Goal: Transaction & Acquisition: Purchase product/service

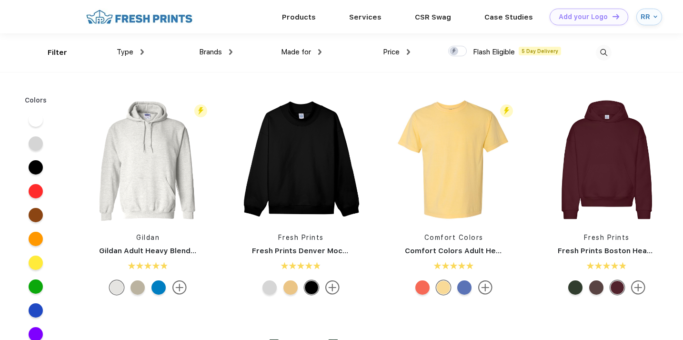
scroll to position [0, 0]
click at [656, 15] on img at bounding box center [656, 16] width 4 height 4
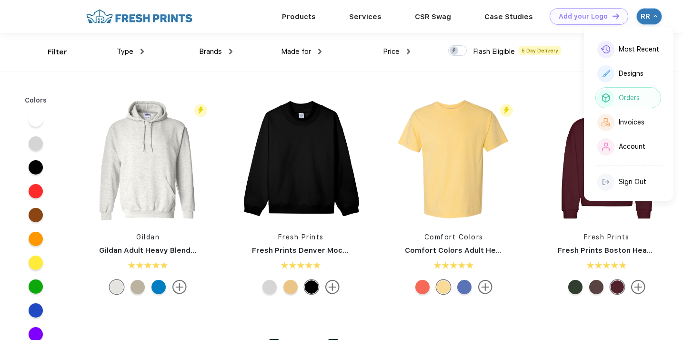
click at [625, 97] on div "Orders" at bounding box center [629, 98] width 21 height 8
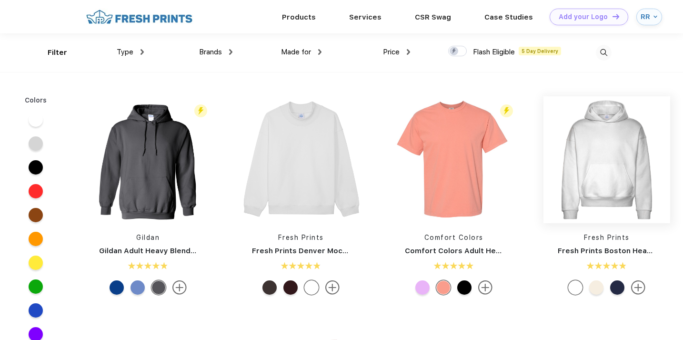
click at [617, 151] on img at bounding box center [606, 159] width 127 height 127
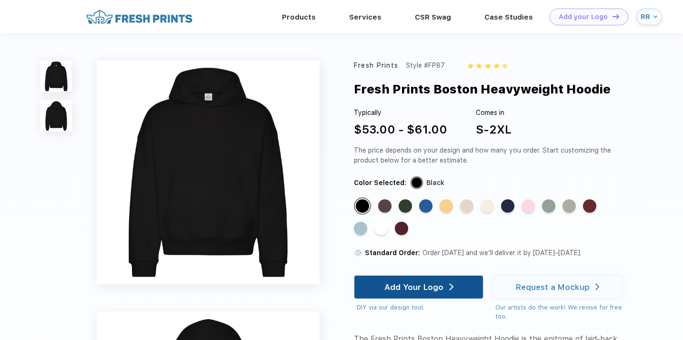
click at [449, 288] on img at bounding box center [451, 286] width 4 height 7
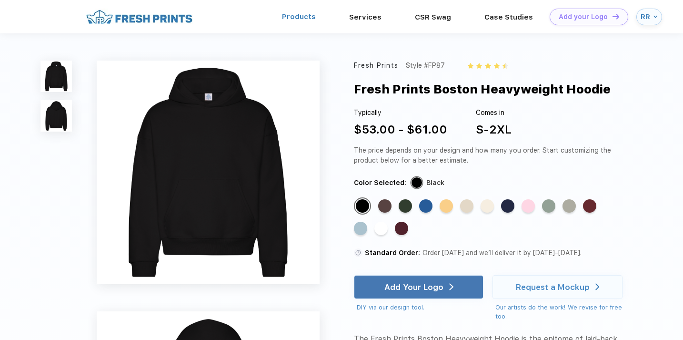
click at [298, 13] on link "Products" at bounding box center [299, 16] width 34 height 9
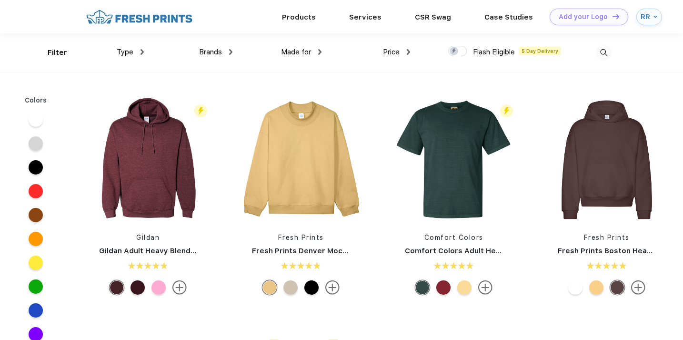
click at [236, 53] on div "Made for Unisex Women Men Youth" at bounding box center [276, 52] width 89 height 39
click at [231, 53] on img at bounding box center [230, 52] width 3 height 6
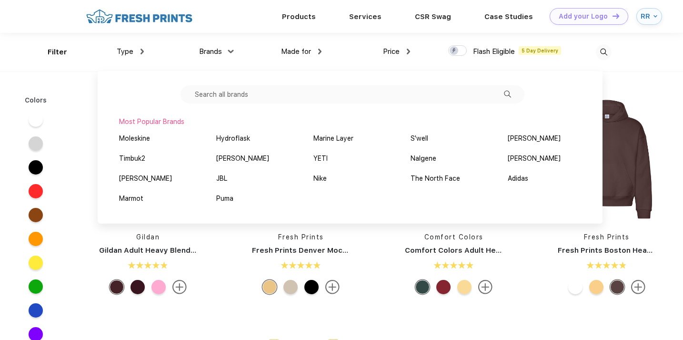
click at [290, 91] on input "text" at bounding box center [353, 94] width 344 height 18
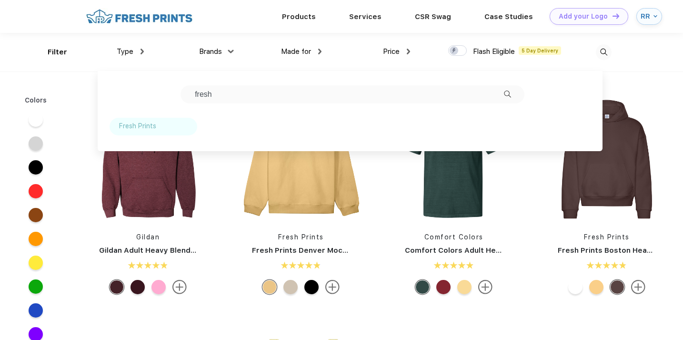
type input "fresh"
click at [143, 128] on div "Fresh Prints" at bounding box center [137, 126] width 37 height 10
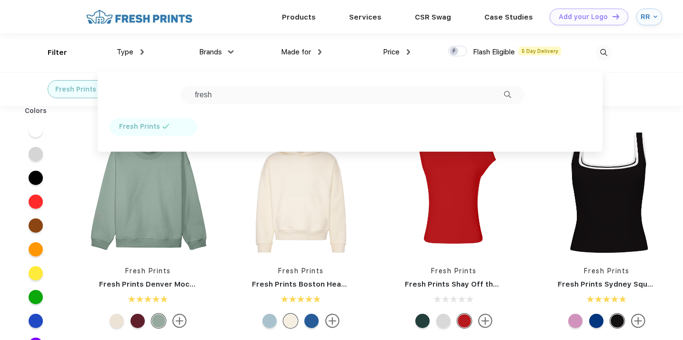
click at [23, 77] on div "Fresh Prints" at bounding box center [90, 88] width 194 height 33
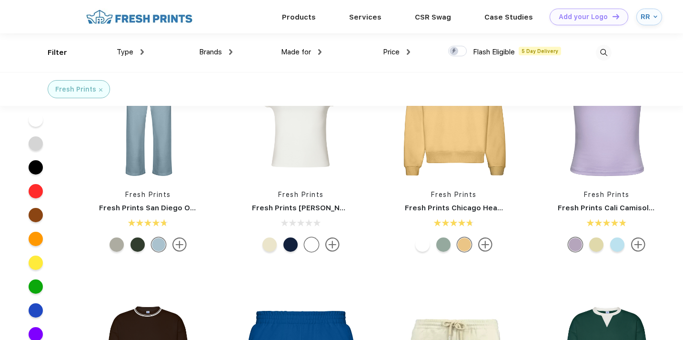
scroll to position [206, 0]
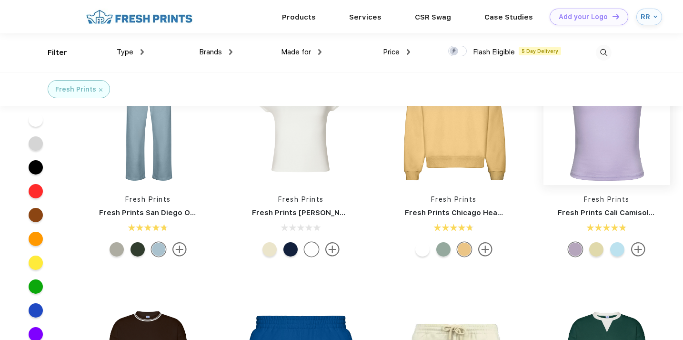
click at [605, 155] on img at bounding box center [606, 121] width 127 height 127
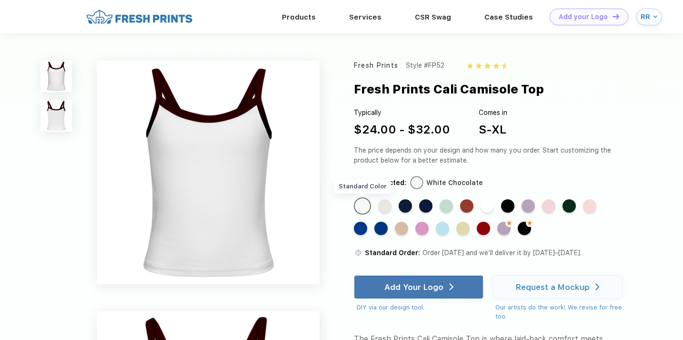
click at [366, 202] on div "Standard Color" at bounding box center [362, 205] width 13 height 13
click at [490, 206] on div "Standard Color" at bounding box center [487, 205] width 13 height 13
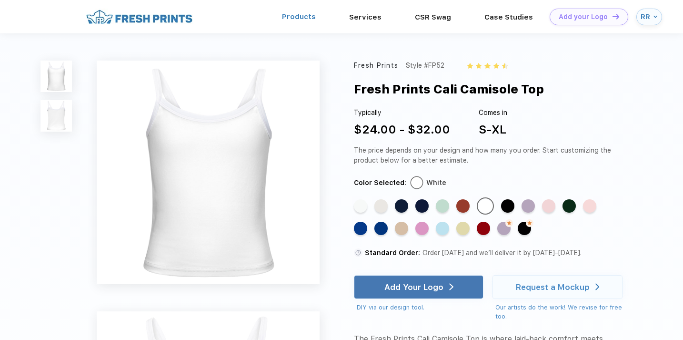
click at [302, 14] on link "Products" at bounding box center [299, 16] width 34 height 9
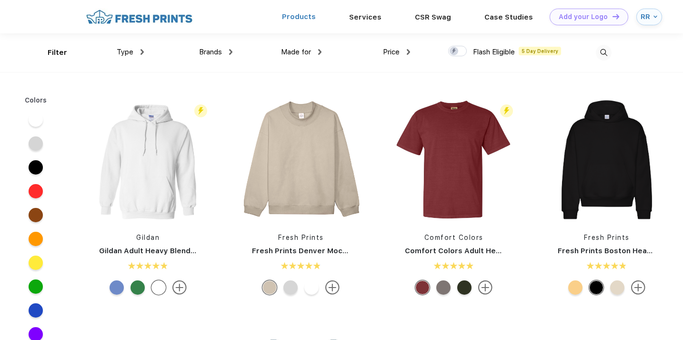
click at [314, 14] on link "Products" at bounding box center [299, 16] width 34 height 9
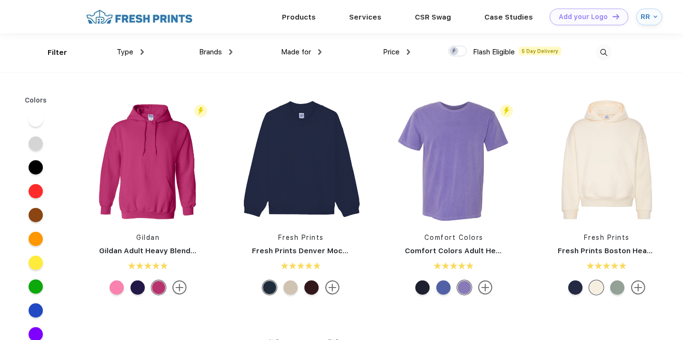
click at [141, 52] on img at bounding box center [142, 52] width 3 height 6
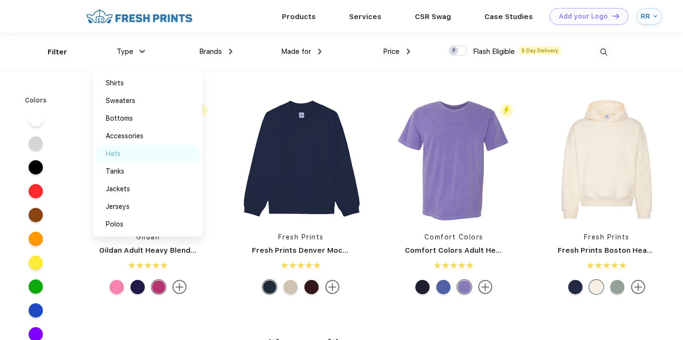
click at [120, 153] on div "Hats" at bounding box center [113, 154] width 15 height 10
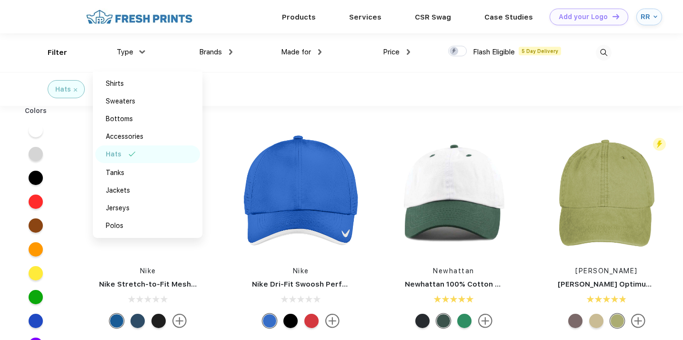
click at [249, 58] on div "Made for Unisex Women Men Youth" at bounding box center [276, 52] width 89 height 39
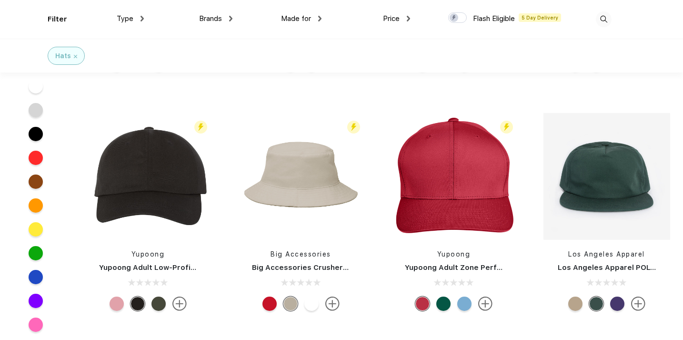
scroll to position [673, 0]
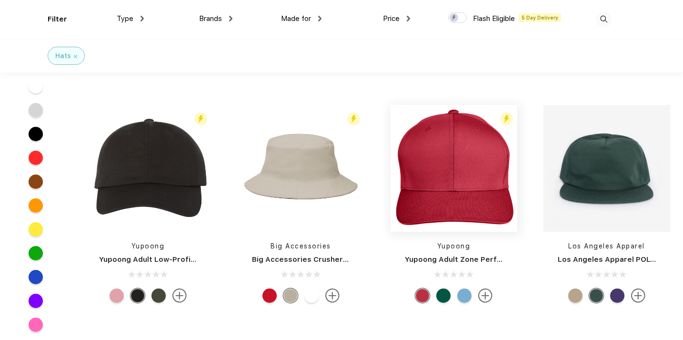
click at [460, 169] on img at bounding box center [454, 168] width 127 height 127
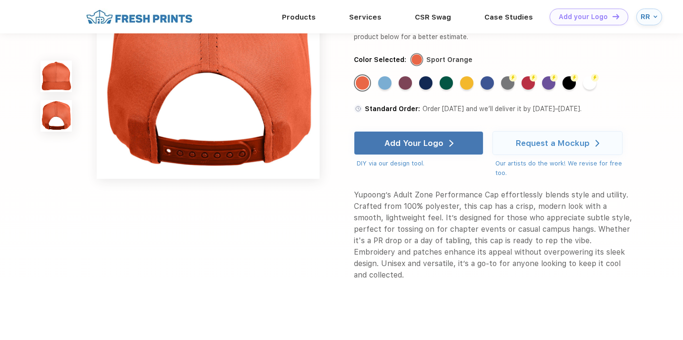
scroll to position [342, 0]
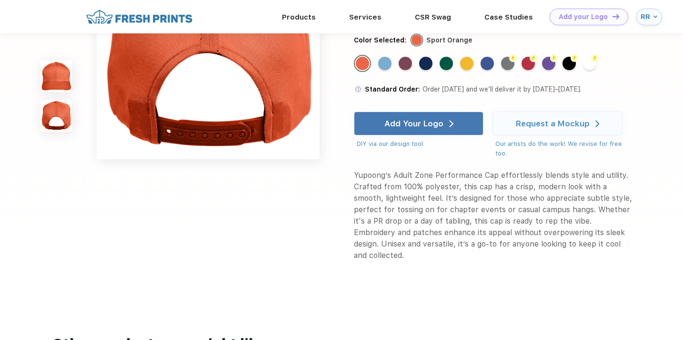
scroll to position [673, 0]
